Goal: Task Accomplishment & Management: Use online tool/utility

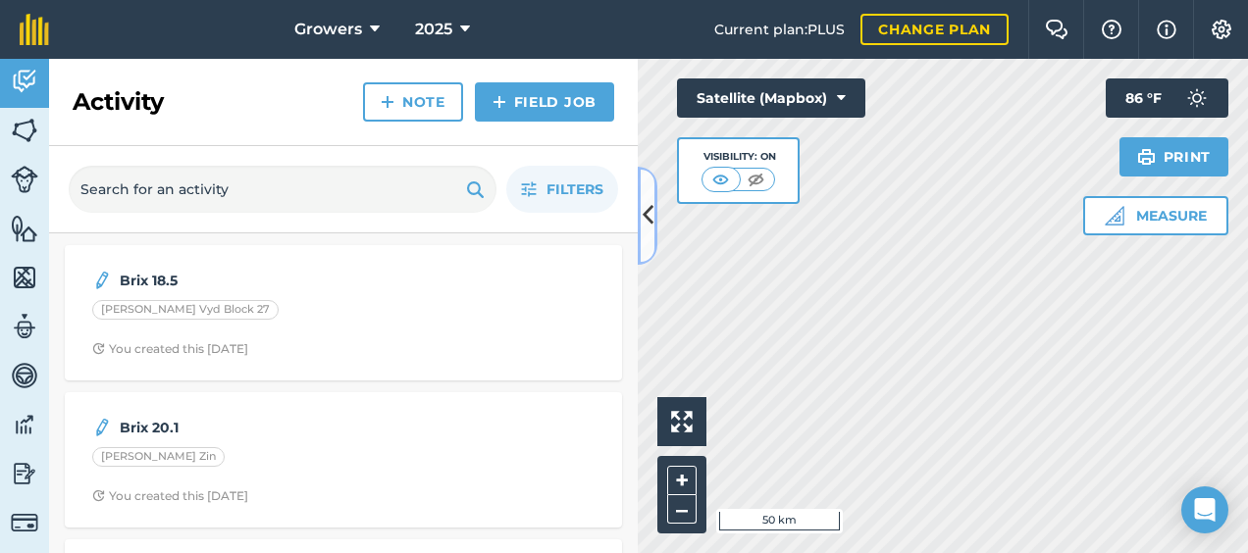
click at [651, 212] on icon at bounding box center [647, 215] width 11 height 34
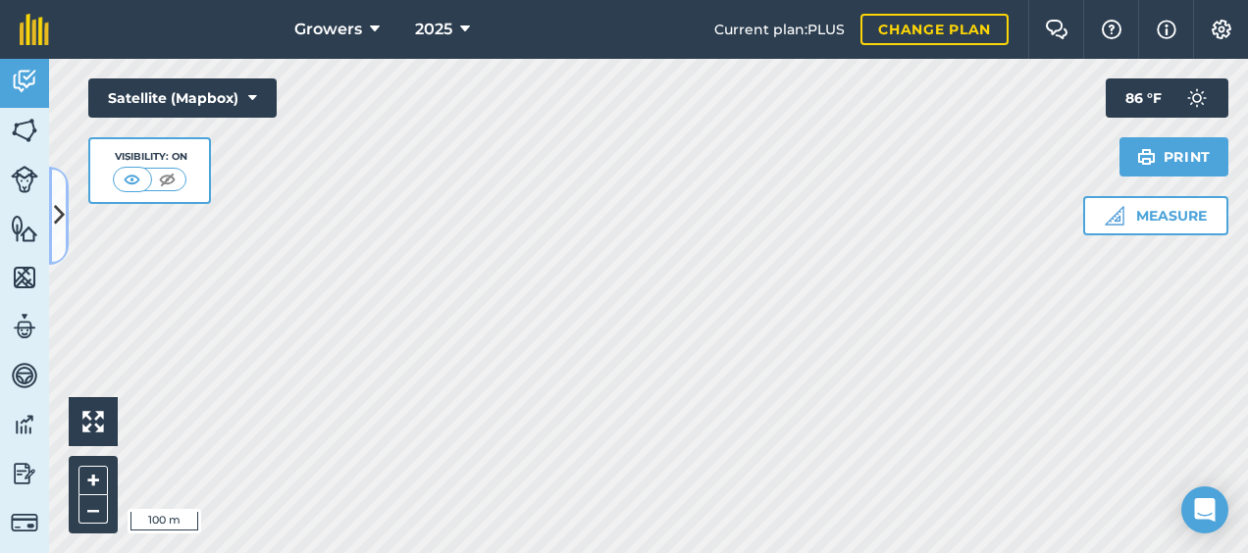
click at [61, 214] on icon at bounding box center [59, 215] width 11 height 34
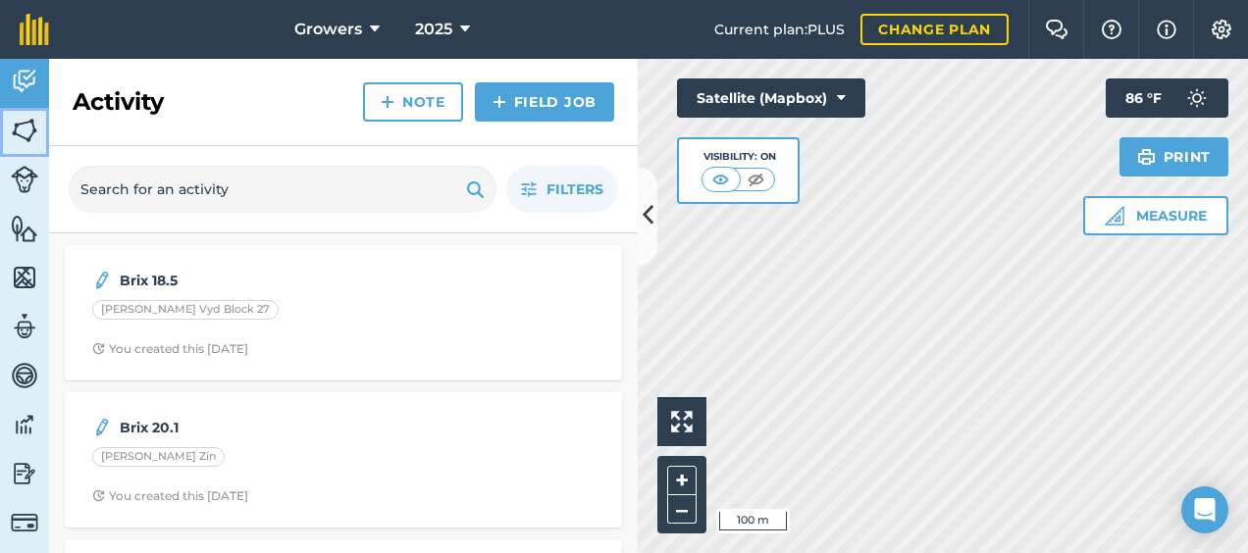
click at [18, 131] on img at bounding box center [24, 130] width 27 height 29
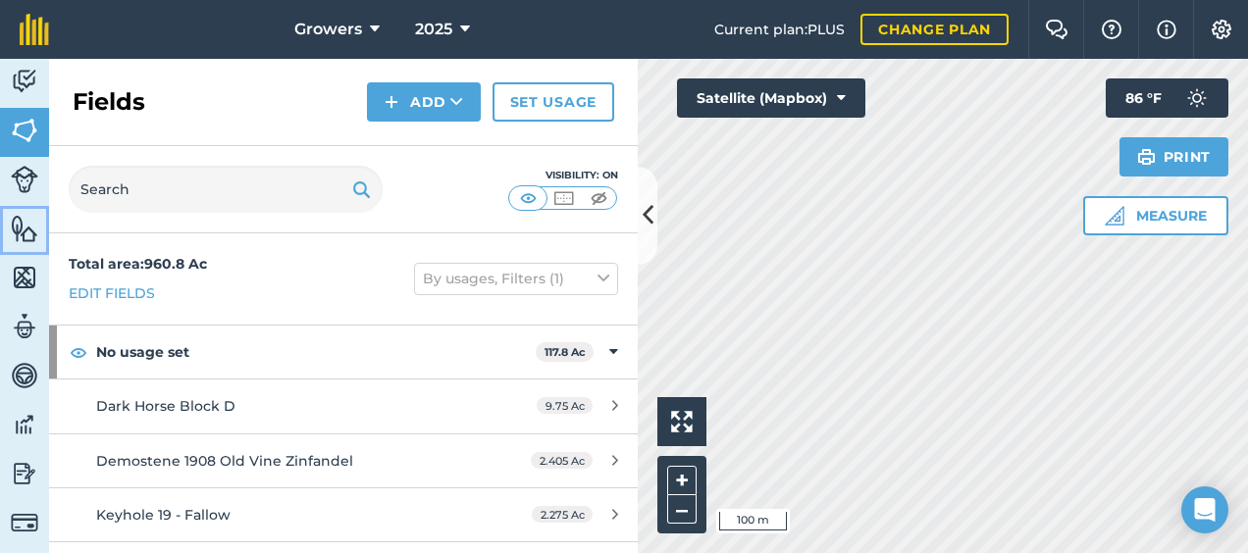
click at [31, 227] on img at bounding box center [24, 228] width 27 height 29
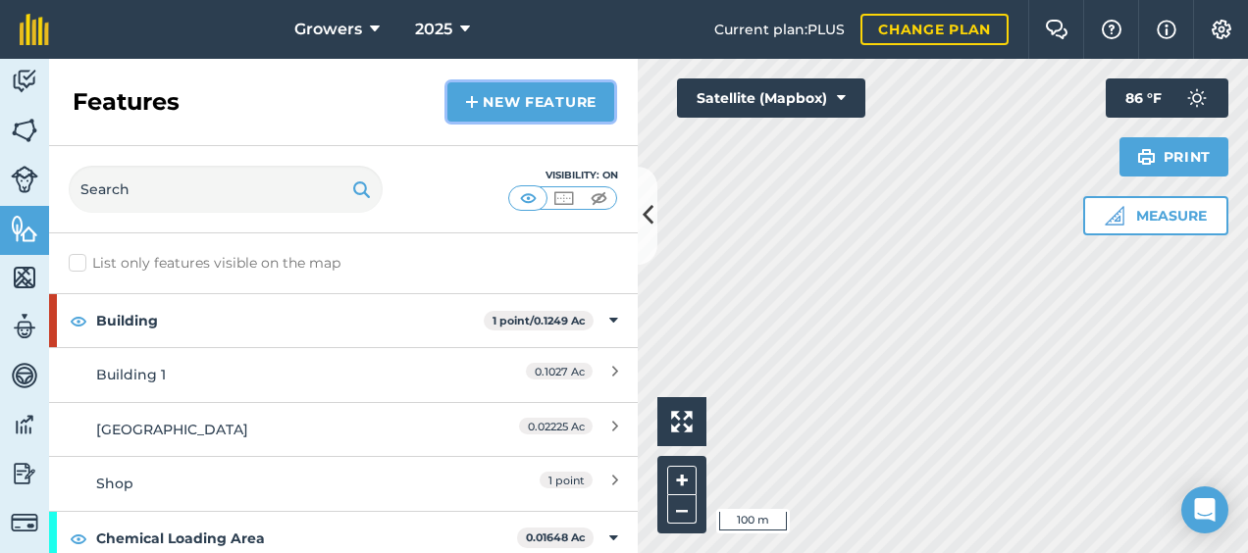
click at [509, 106] on link "New feature" at bounding box center [530, 101] width 167 height 39
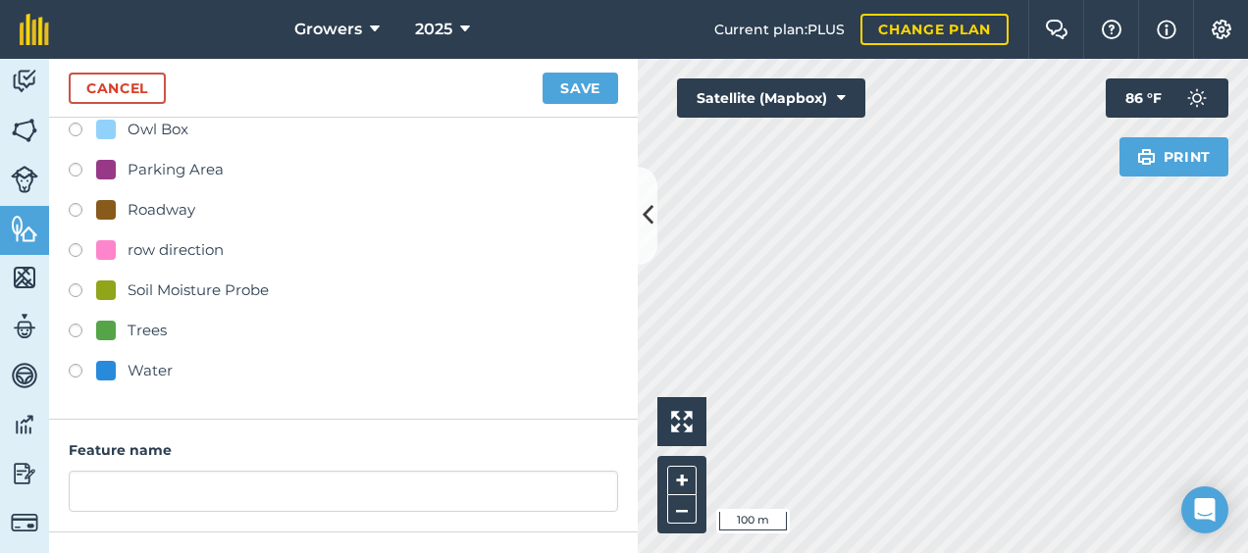
scroll to position [392, 0]
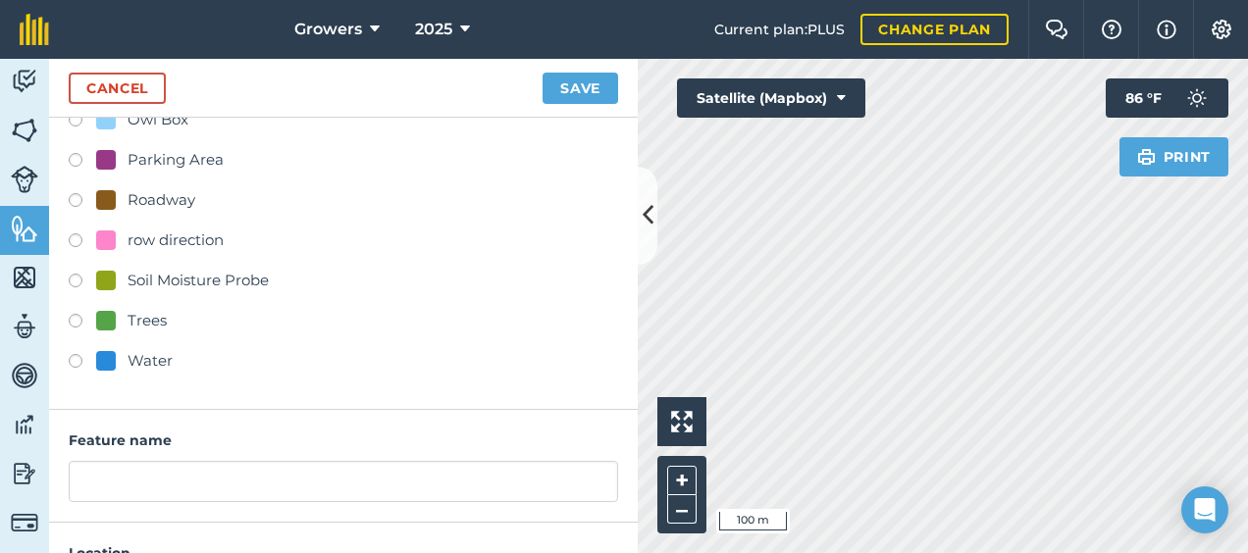
click at [145, 202] on div "Roadway" at bounding box center [162, 200] width 68 height 24
radio input "true"
type input "Roadway"
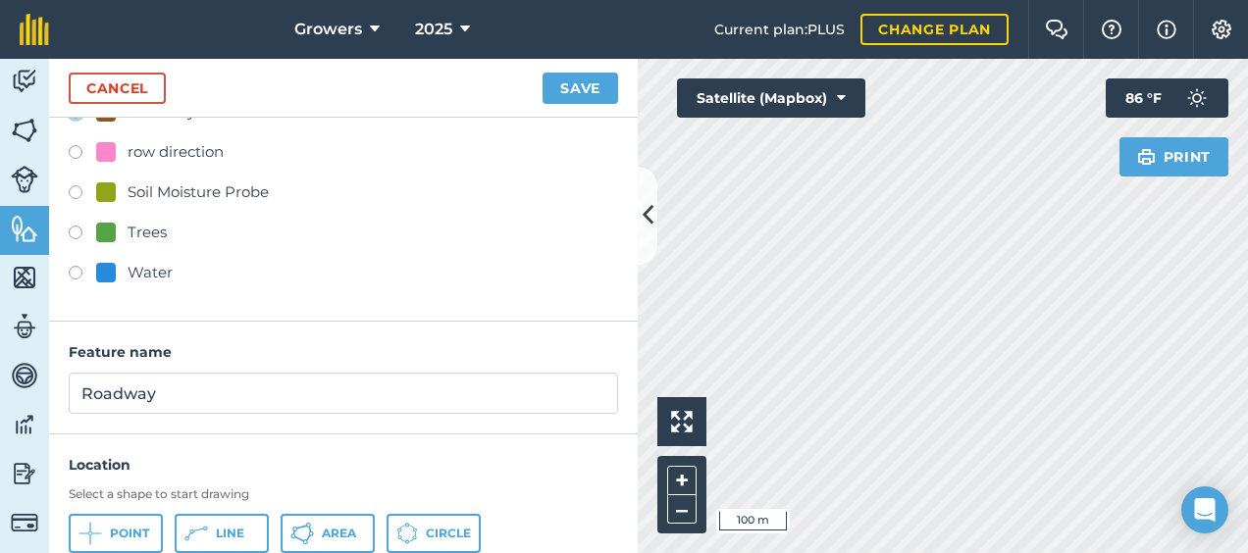
scroll to position [545, 0]
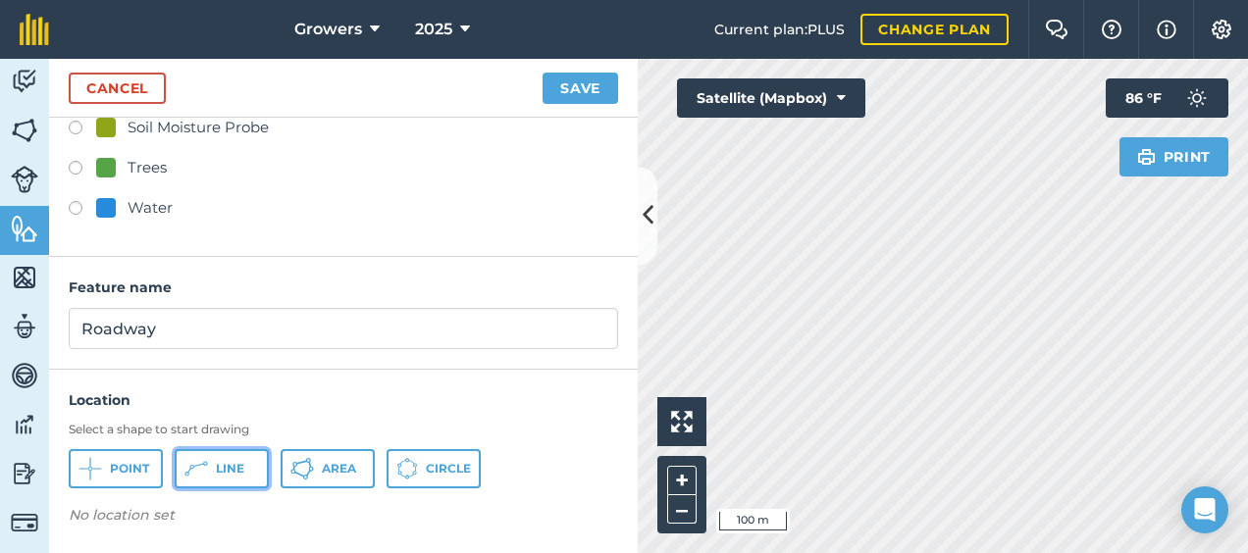
click at [102, 465] on icon at bounding box center [90, 469] width 24 height 24
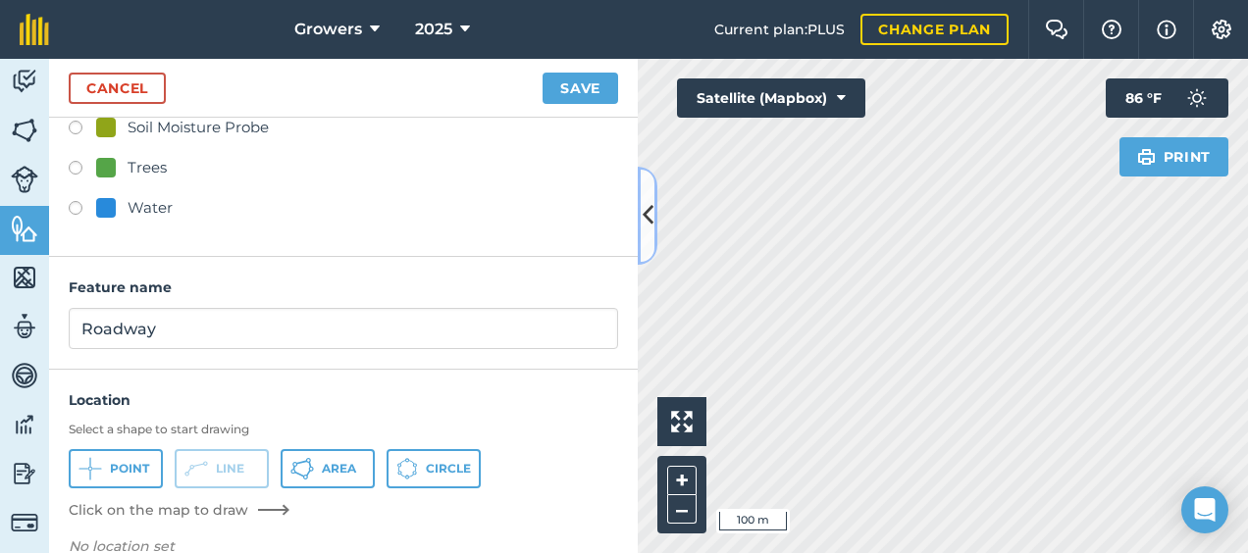
drag, startPoint x: 649, startPoint y: 218, endPoint x: 312, endPoint y: 324, distance: 353.7
click at [312, 324] on div "Cancel Save Feature Type Create new APD Center Point Building Chemical Loading …" at bounding box center [343, 306] width 589 height 494
click at [1136, 162] on div "Click to start drawing i 50 m + – Satellite (Mapbox) Print 86 ° F" at bounding box center [943, 306] width 610 height 494
click at [1112, 172] on div "Print 86 ° F" at bounding box center [1166, 127] width 123 height 98
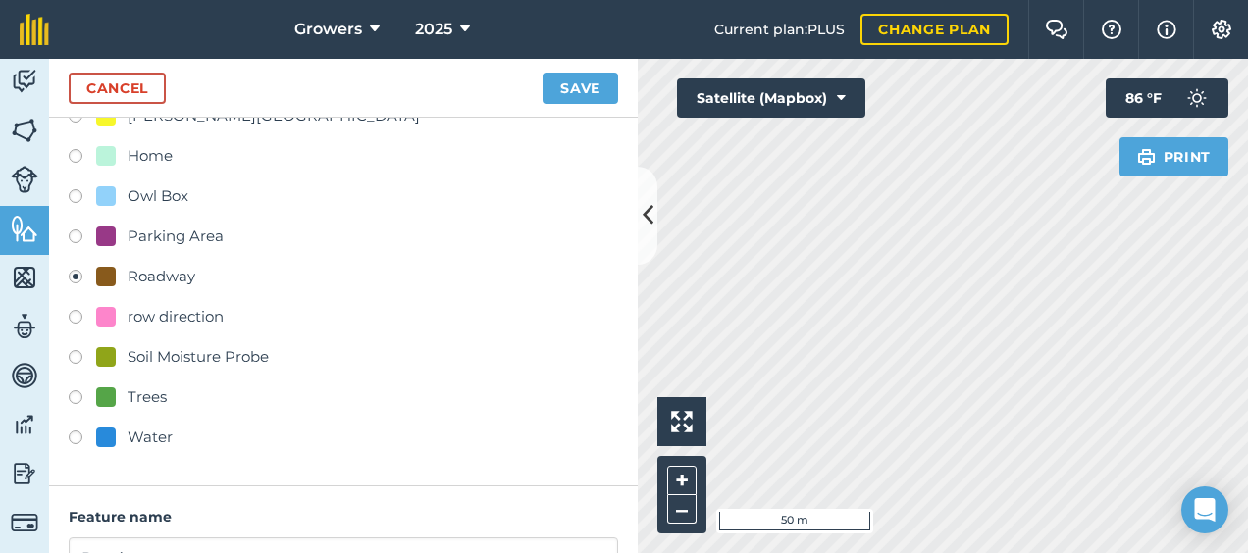
scroll to position [0, 0]
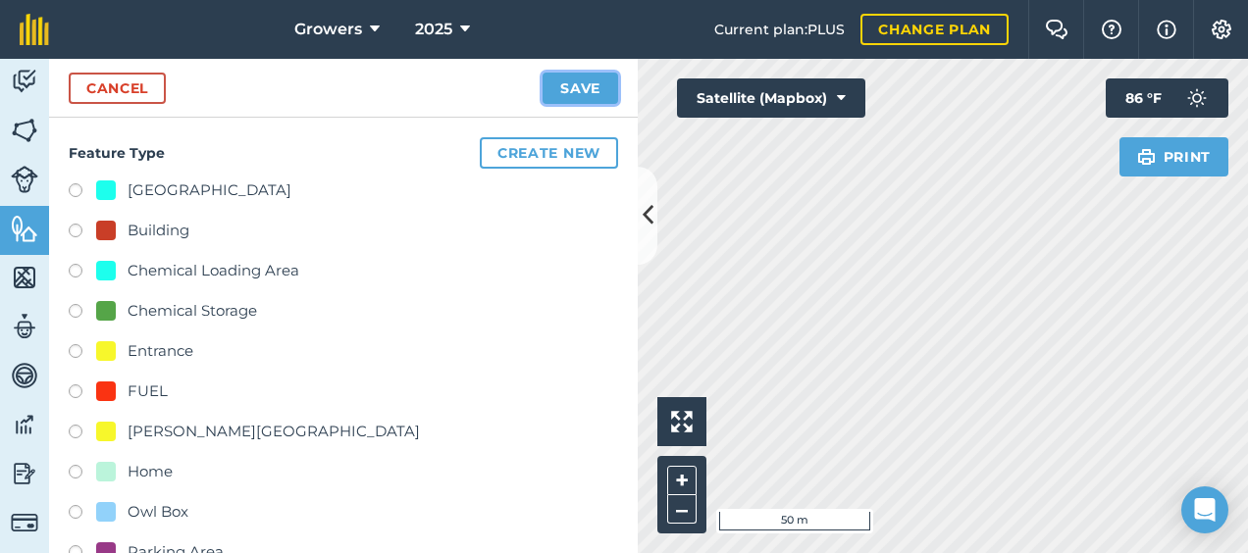
click at [560, 92] on button "Save" at bounding box center [580, 88] width 76 height 31
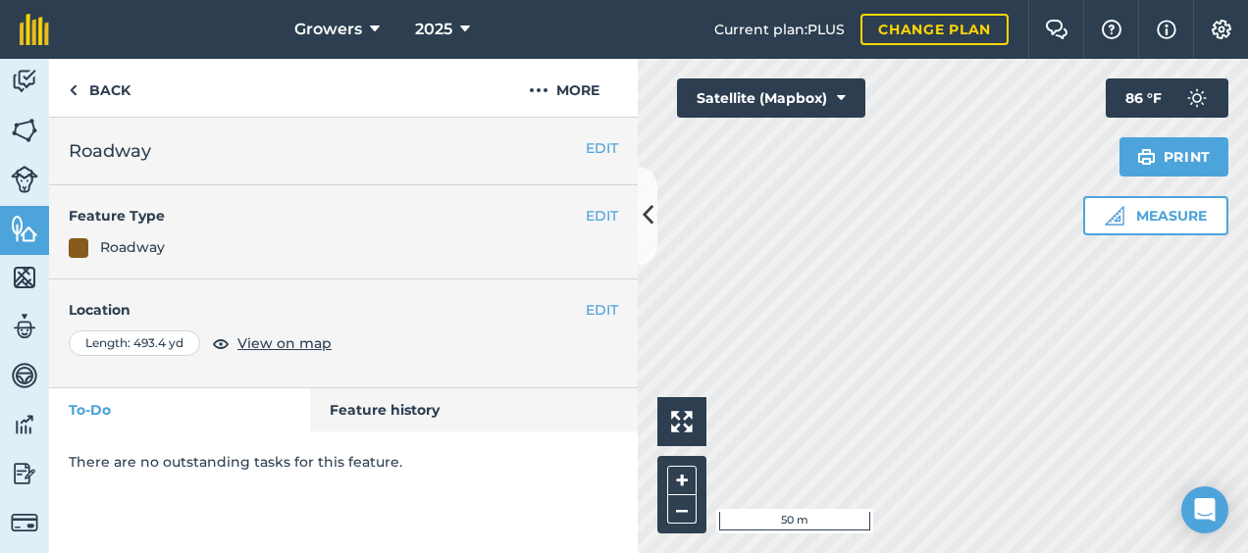
click at [633, 552] on html "Growers 2025 Current plan : PLUS Change plan Farm Chat Help Info Settings Growe…" at bounding box center [624, 276] width 1248 height 553
click at [643, 224] on icon at bounding box center [647, 215] width 11 height 34
